Goal: Task Accomplishment & Management: Complete application form

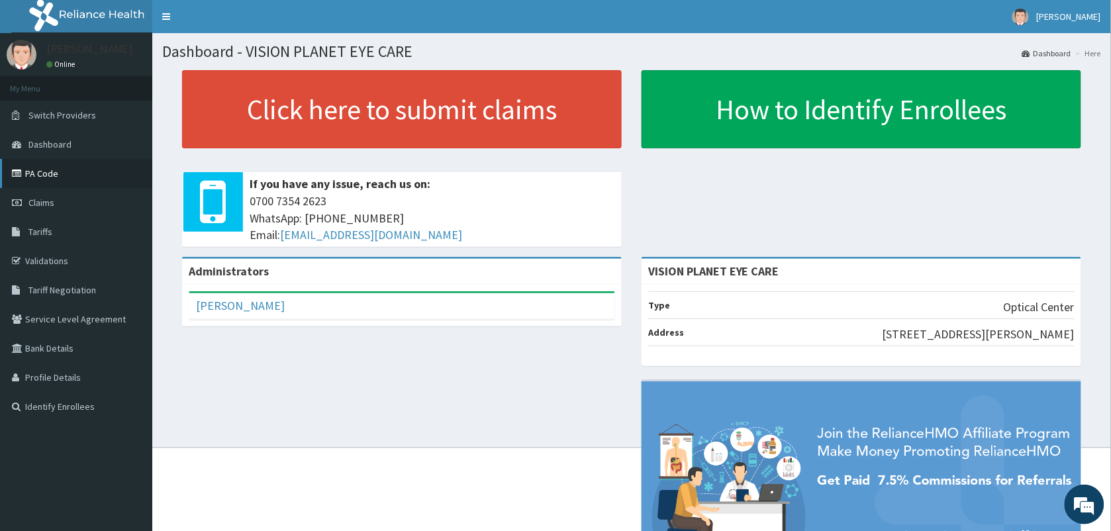
click at [58, 170] on link "PA Code" at bounding box center [76, 173] width 152 height 29
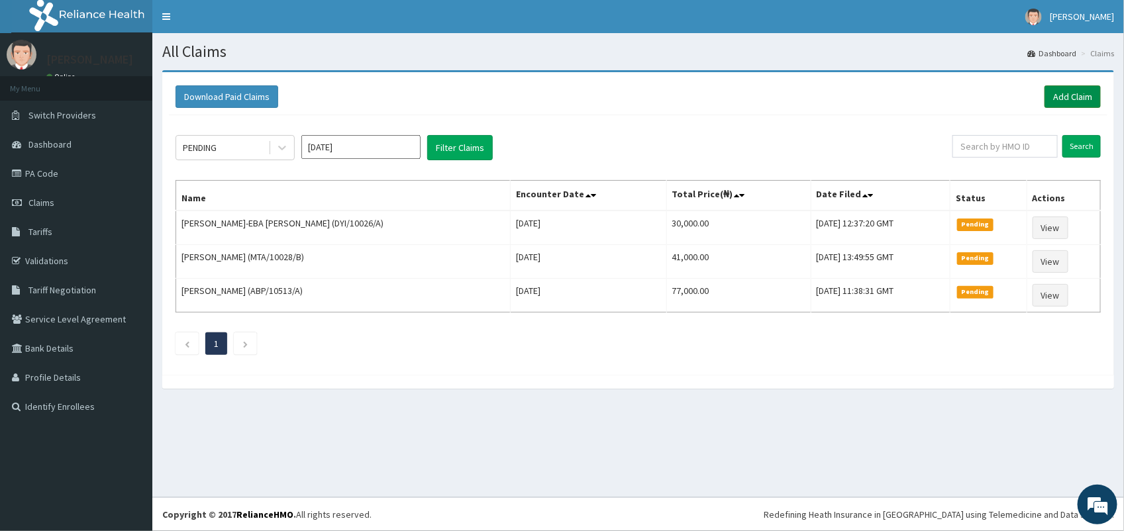
click at [1071, 91] on link "Add Claim" at bounding box center [1072, 96] width 56 height 23
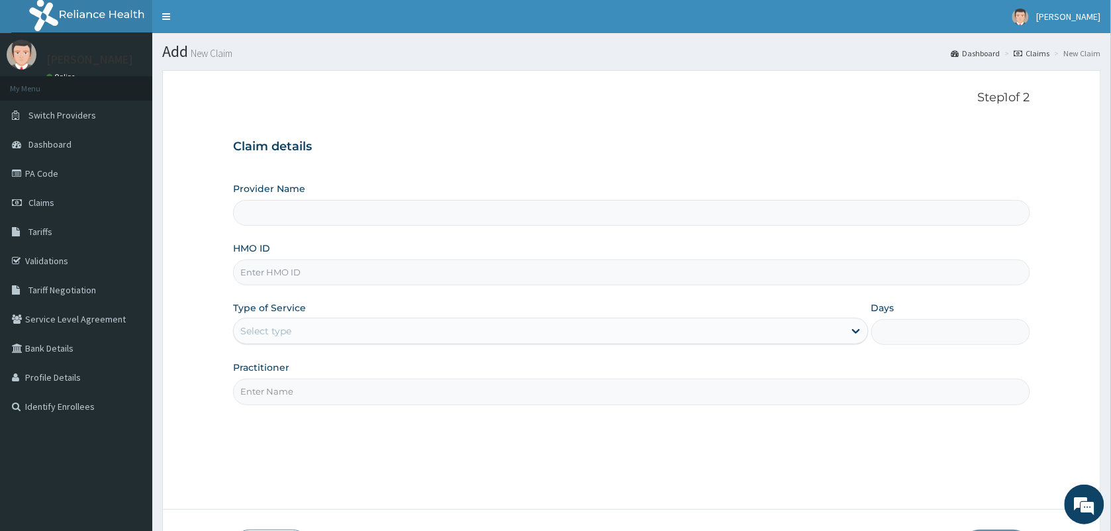
type input "VISION PLANET EYE CARE"
click at [292, 270] on input "HMO ID" at bounding box center [631, 273] width 797 height 26
type input "OHT/10814"
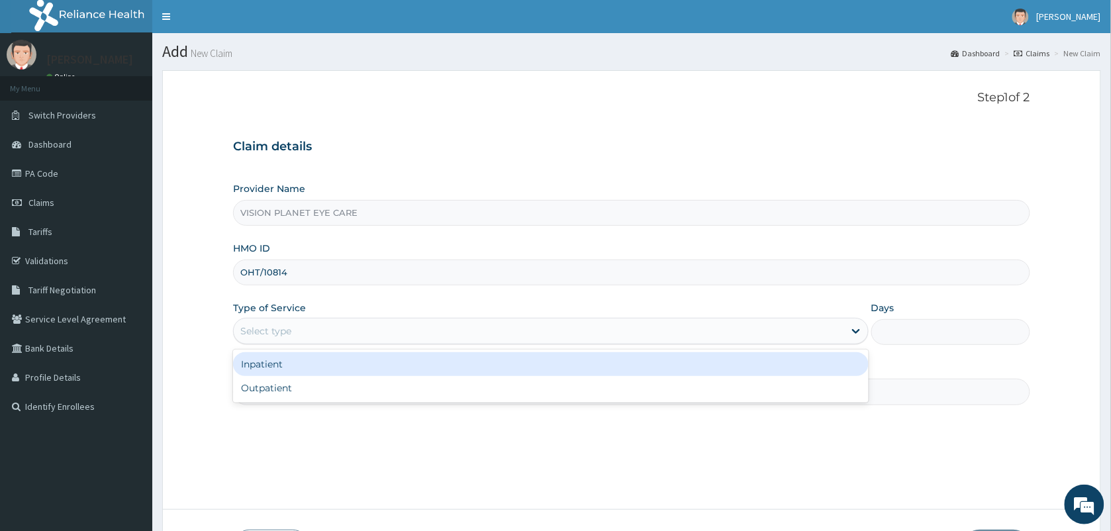
click at [318, 383] on div "Outpatient" at bounding box center [551, 388] width 636 height 24
type input "1"
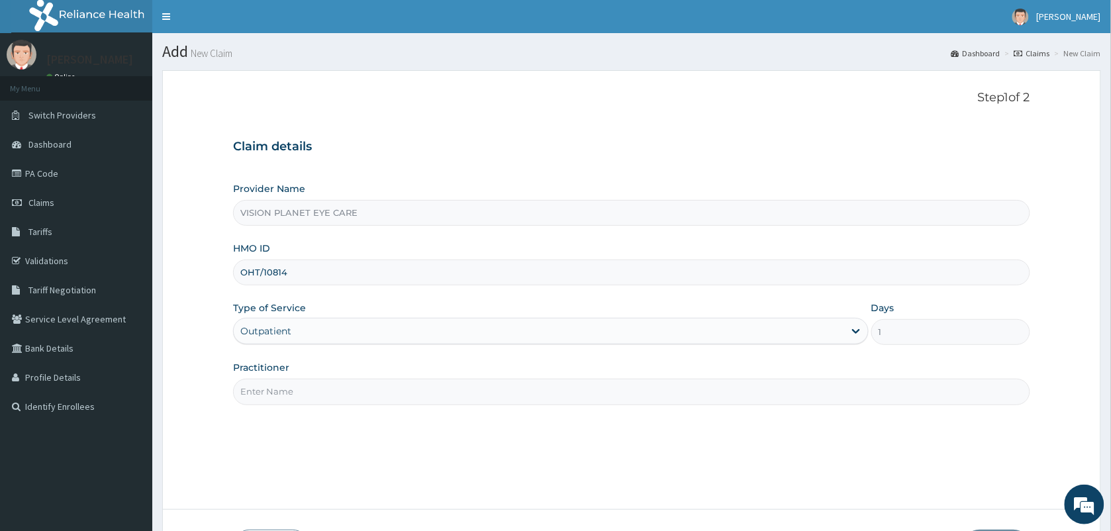
click at [343, 391] on input "Practitioner" at bounding box center [631, 392] width 797 height 26
type input "DR NDIDI="
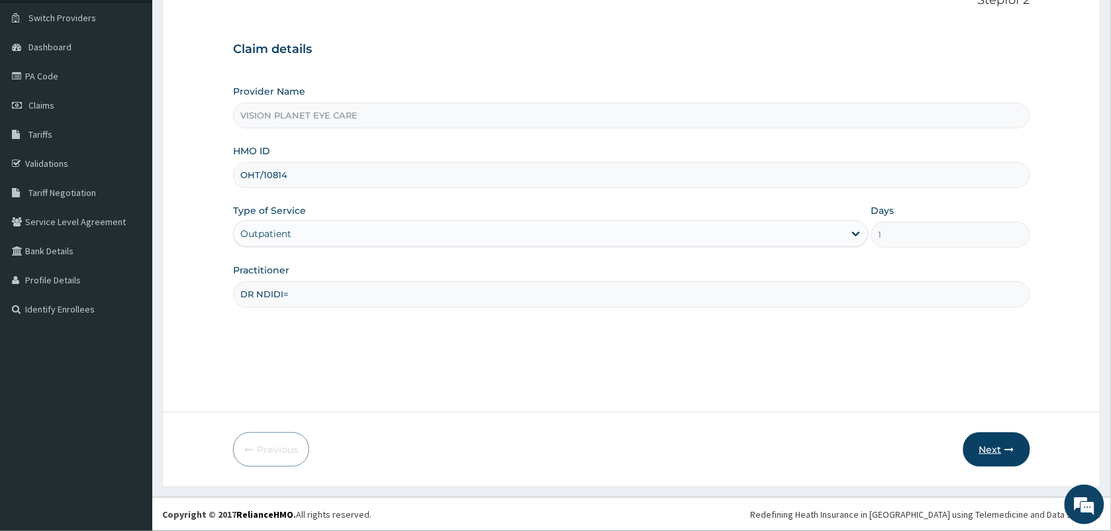
click at [997, 454] on button "Next" at bounding box center [996, 449] width 67 height 34
type input "OHT/10814/A"
click at [1000, 454] on button "Next" at bounding box center [996, 449] width 67 height 34
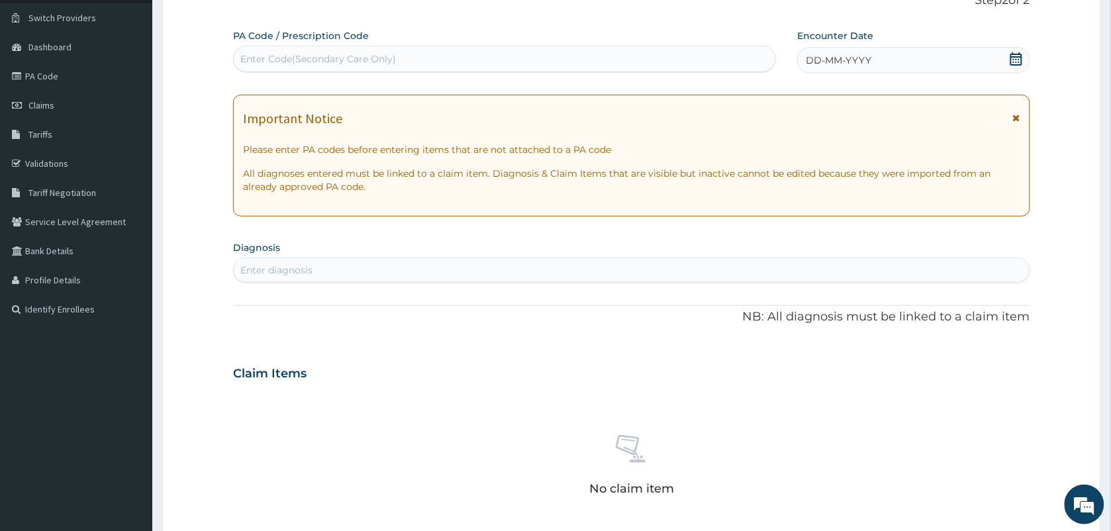
click at [926, 66] on div "DD-MM-YYYY" at bounding box center [913, 60] width 232 height 26
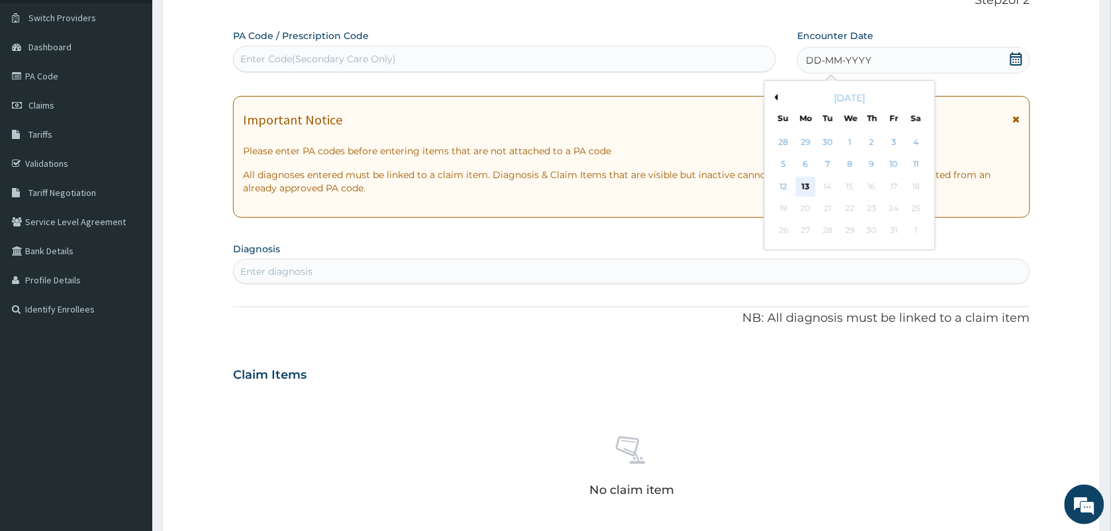
click at [809, 183] on div "13" at bounding box center [806, 187] width 20 height 20
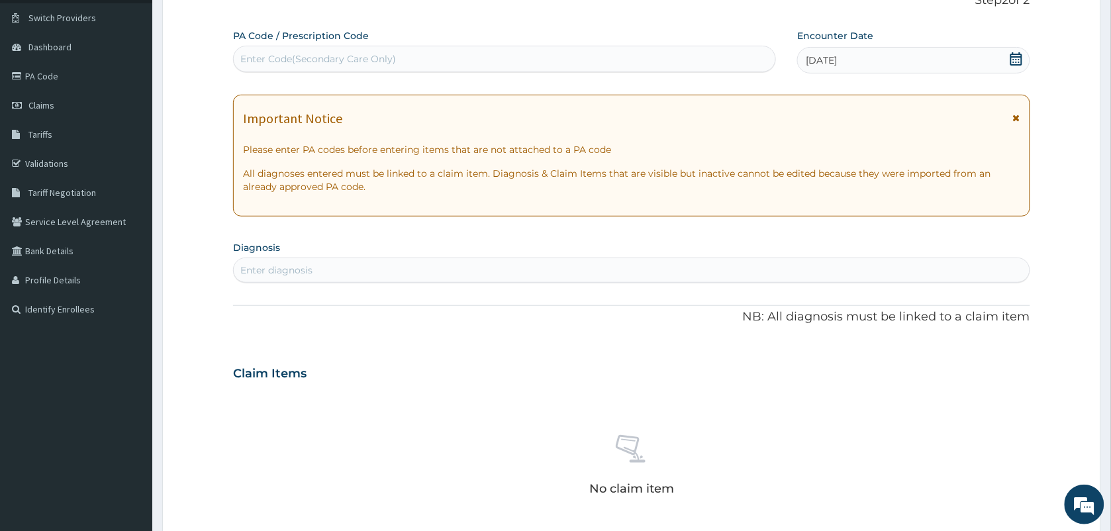
paste input "PA/1B50EE"
type input "PA/1B50EE"
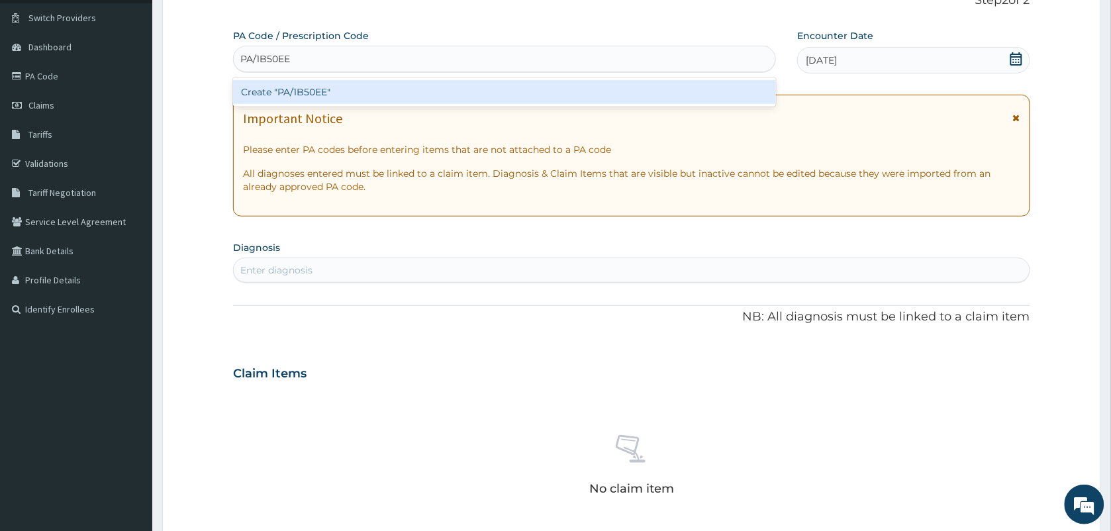
click at [324, 90] on div "Create "PA/1B50EE"" at bounding box center [504, 92] width 543 height 24
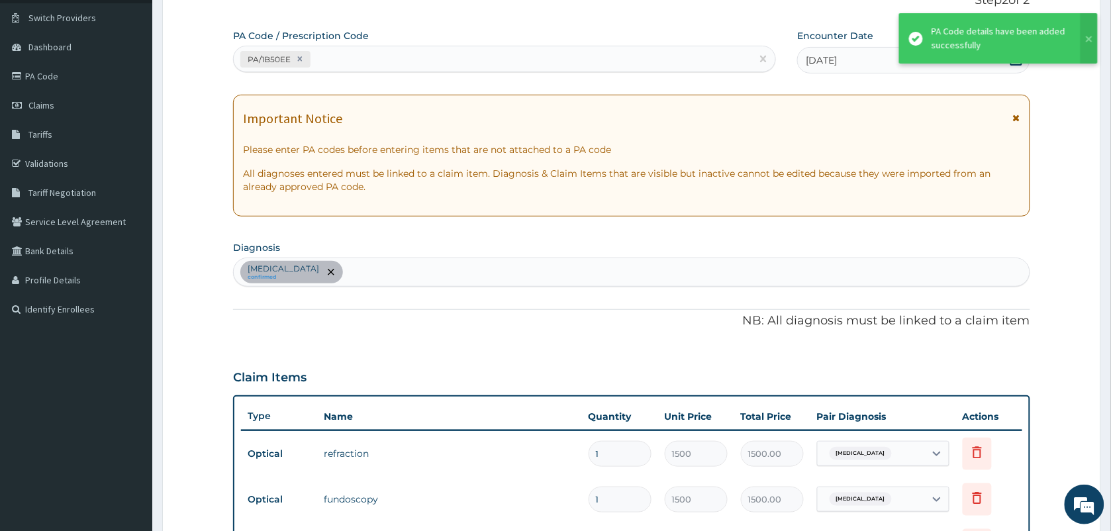
scroll to position [559, 0]
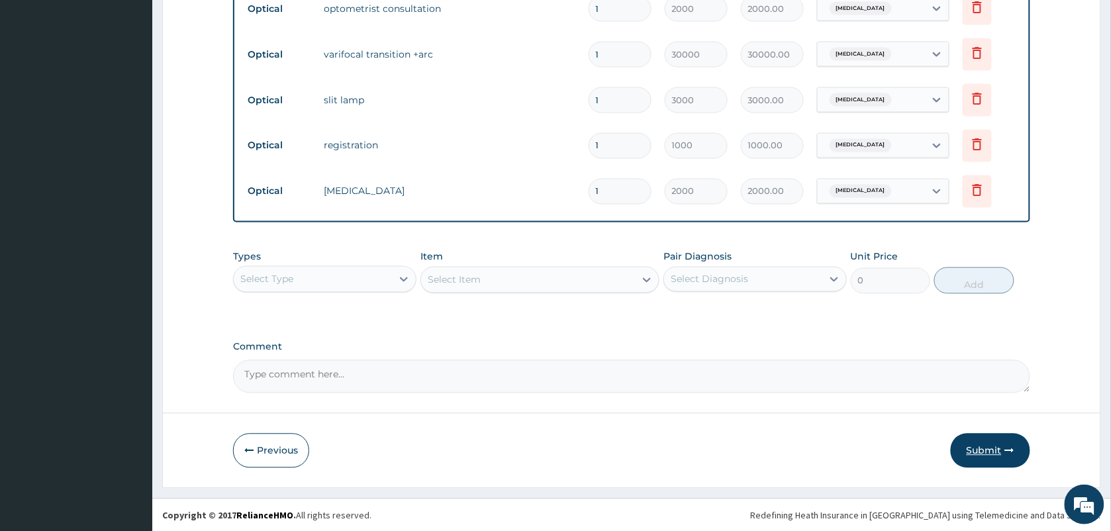
click at [989, 463] on button "Submit" at bounding box center [990, 451] width 79 height 34
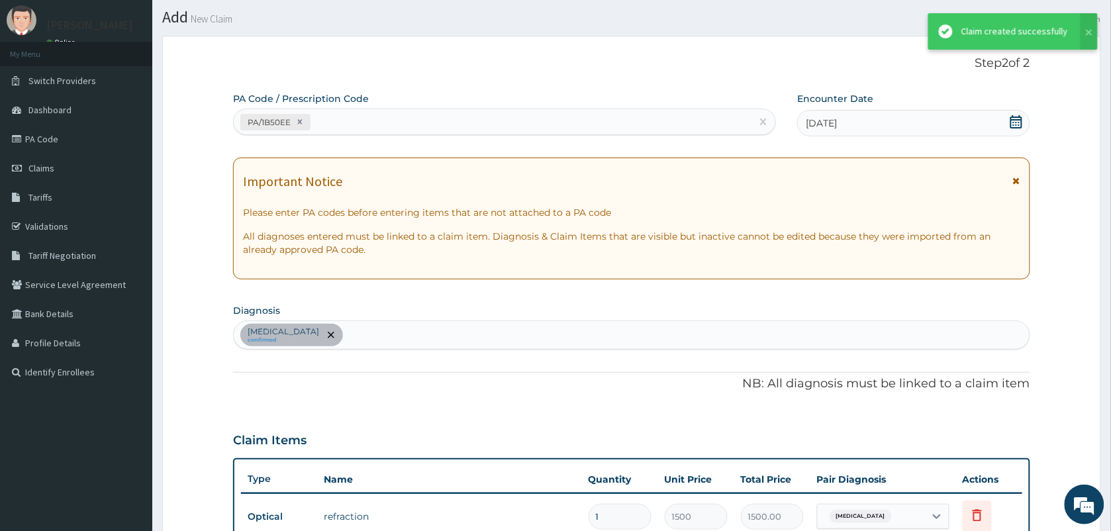
scroll to position [634, 0]
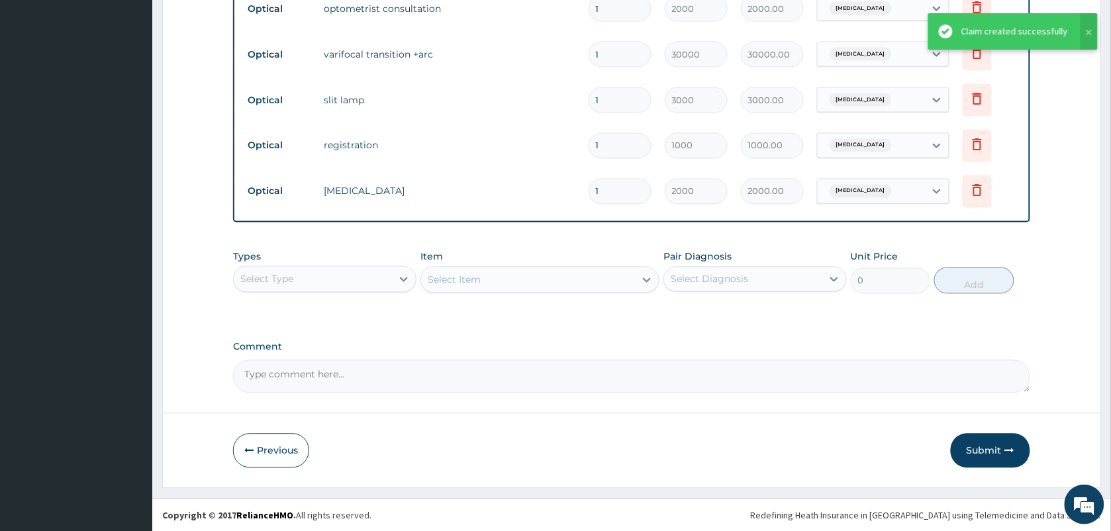
click at [1020, 31] on div "Claim created successfully" at bounding box center [1014, 31] width 107 height 14
